Goal: Leave review/rating: Leave review/rating

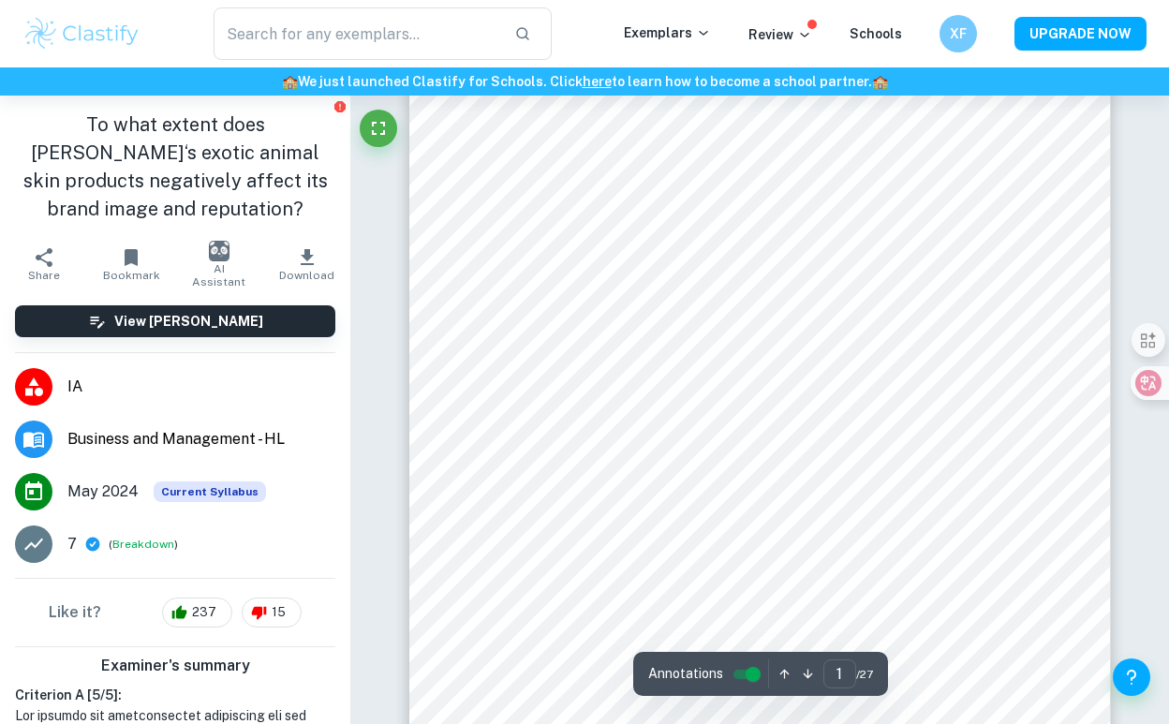
scroll to position [192, 0]
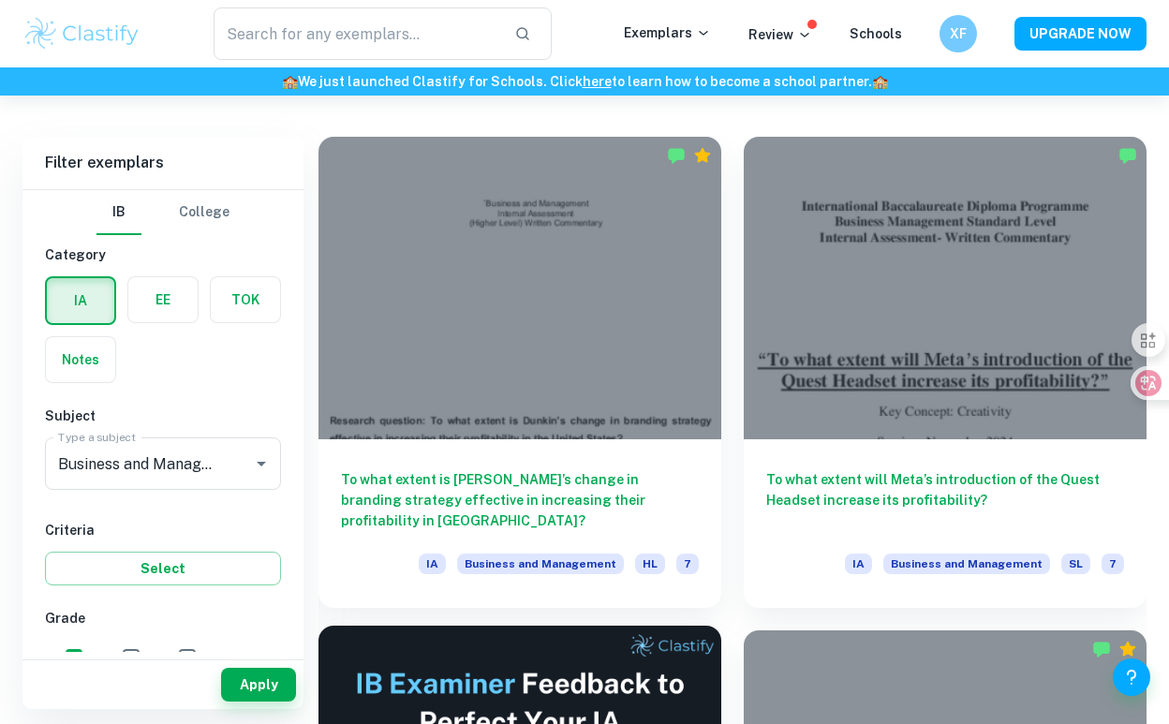
scroll to position [487, 0]
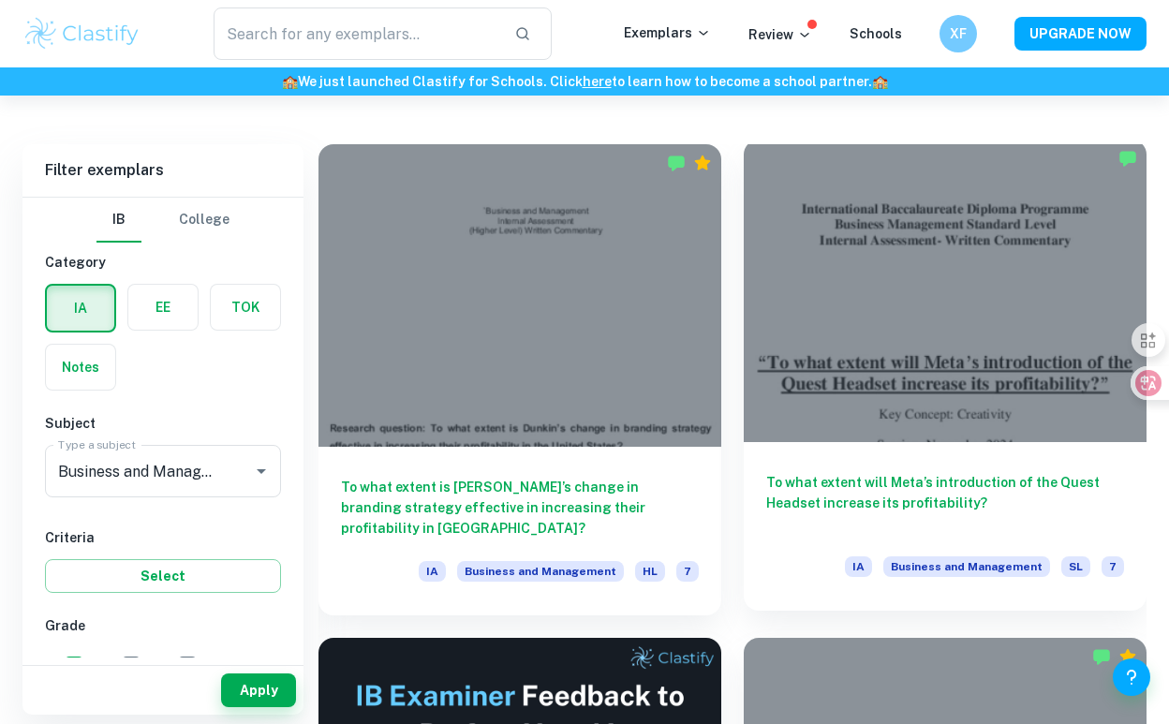
click at [974, 394] on div at bounding box center [945, 291] width 403 height 303
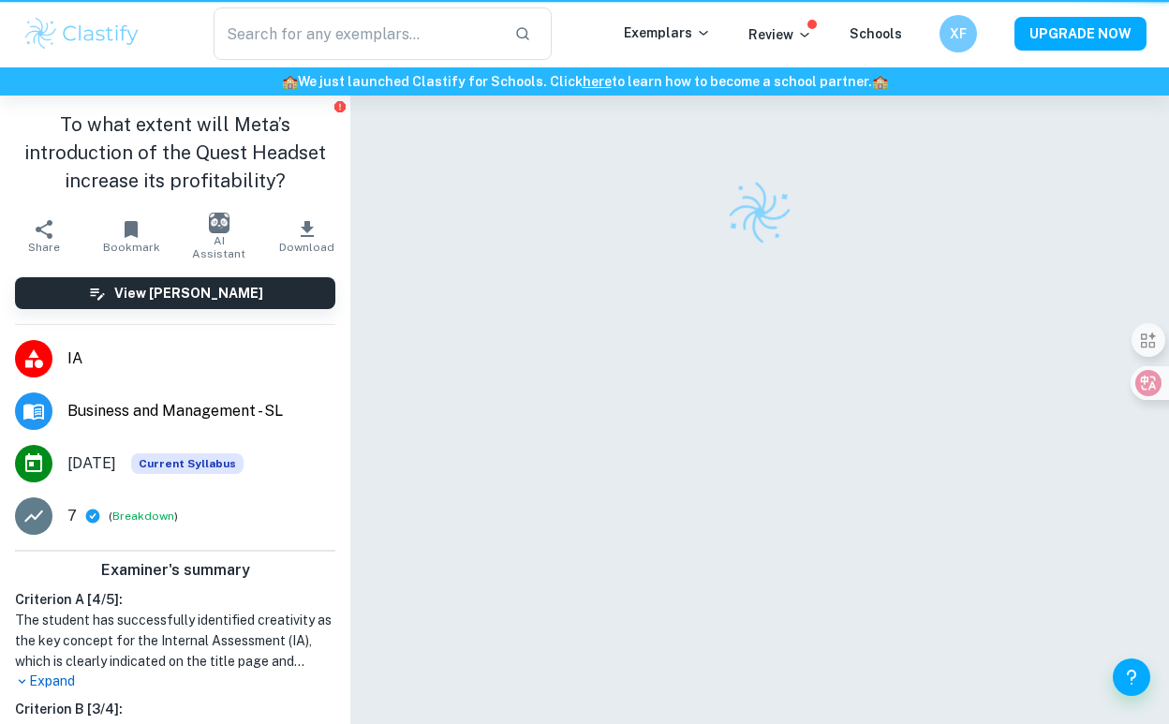
click at [899, 388] on div at bounding box center [760, 436] width 702 height 681
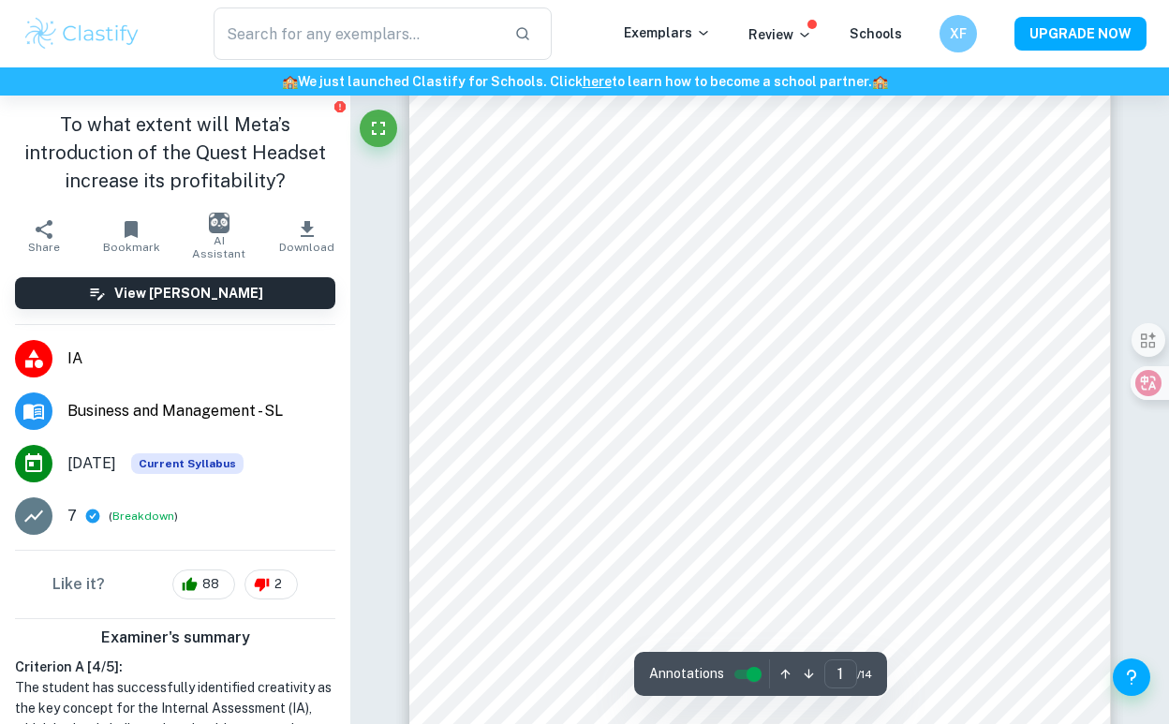
scroll to position [62, 0]
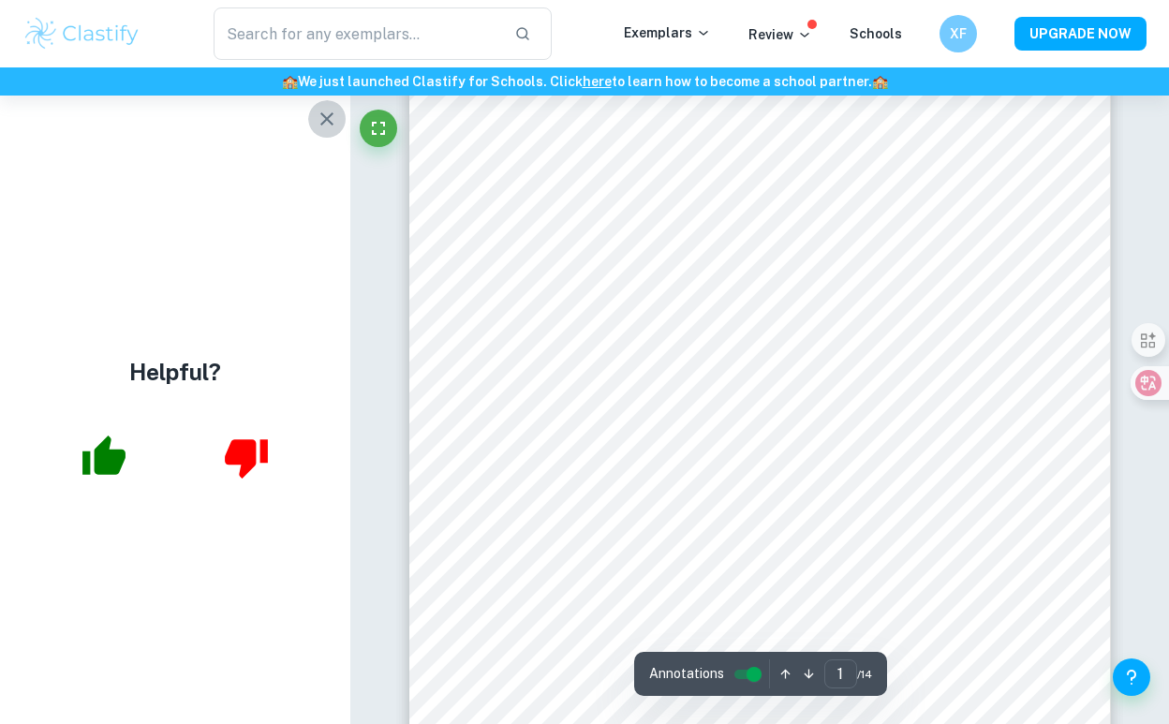
click at [323, 117] on icon "button" at bounding box center [327, 119] width 22 height 22
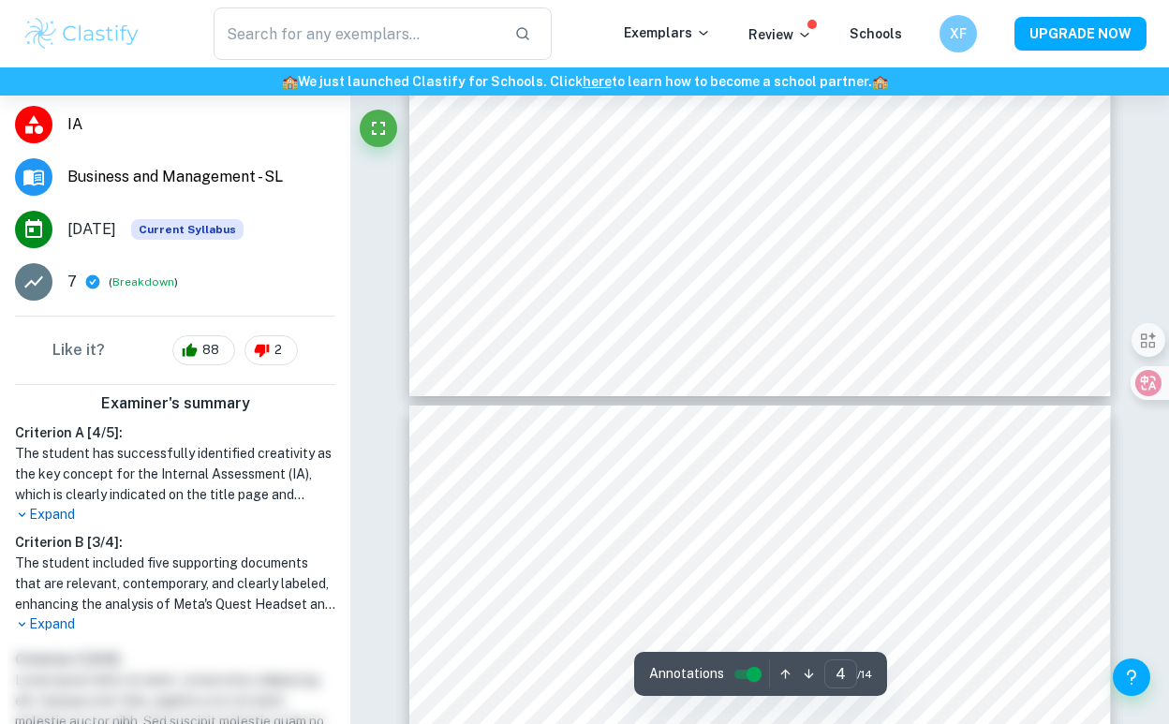
scroll to position [3945, 0]
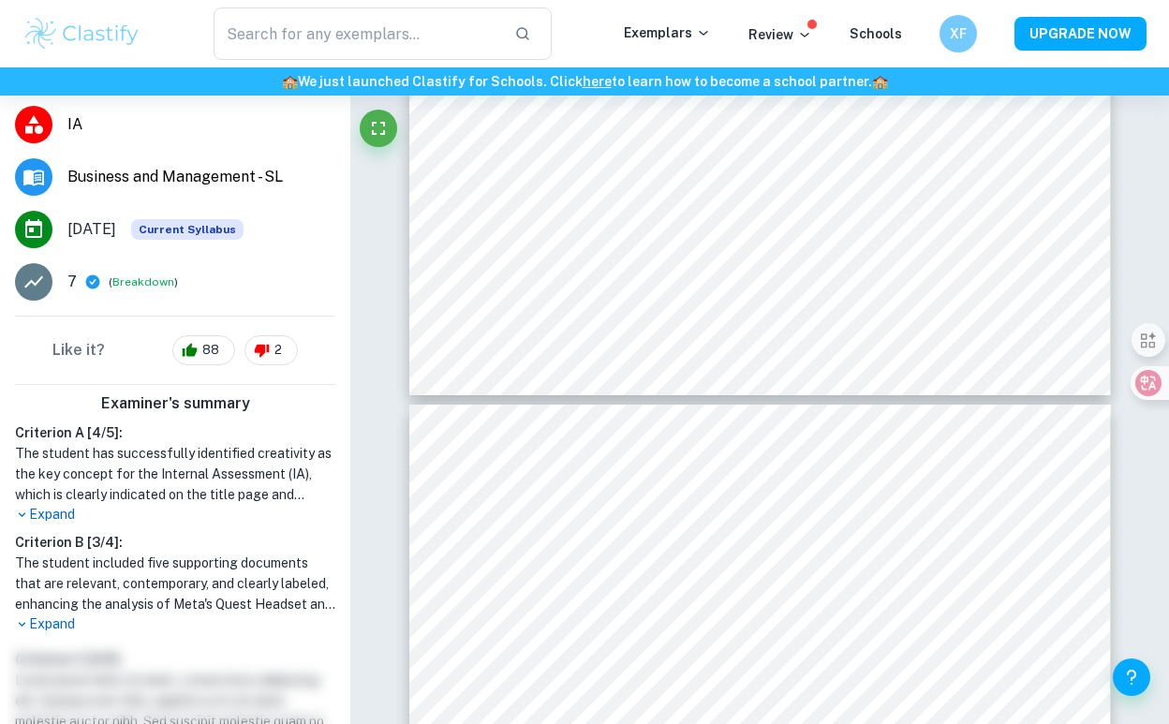
type input "5"
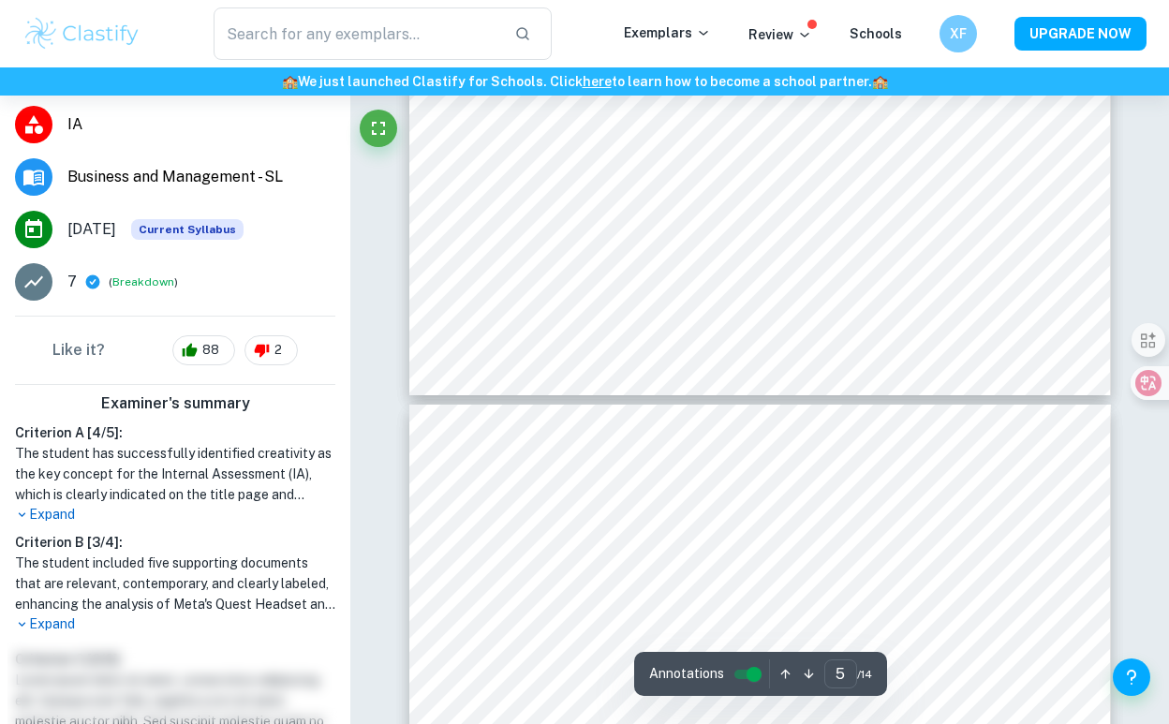
scroll to position [4131, 0]
